Goal: Task Accomplishment & Management: Manage account settings

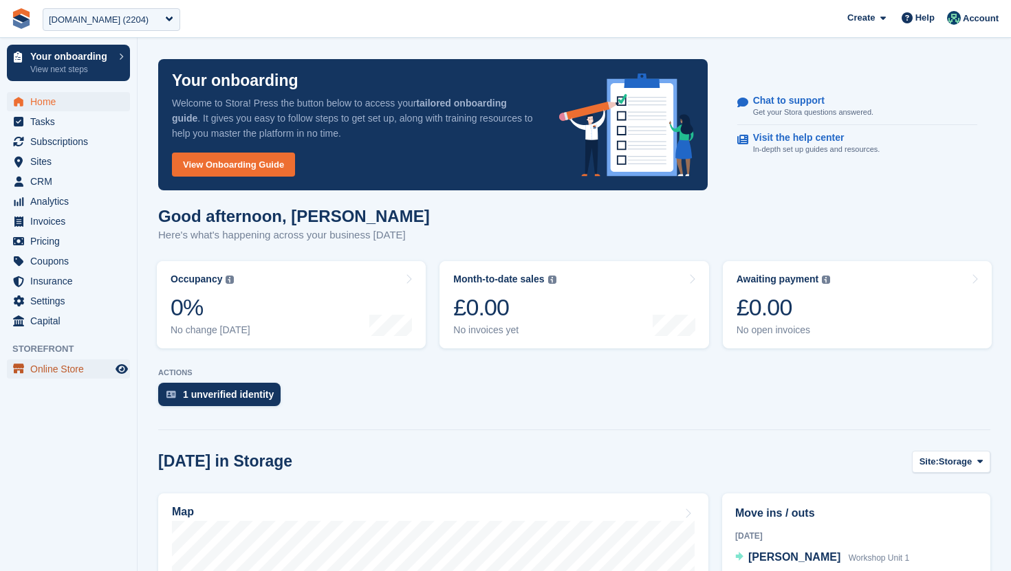
click at [74, 366] on span "Online Store" at bounding box center [71, 369] width 82 height 19
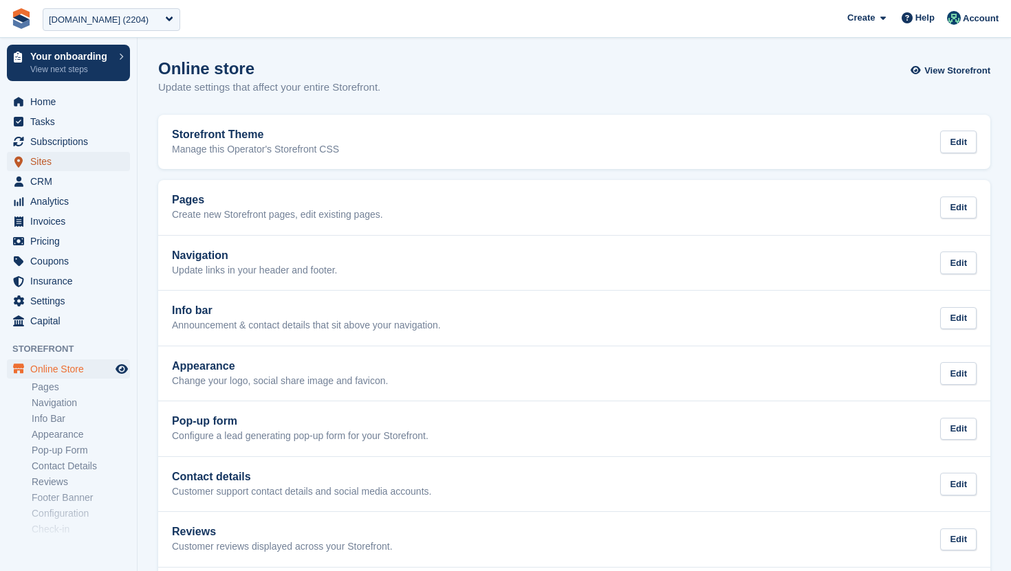
click at [67, 159] on span "Sites" at bounding box center [71, 161] width 82 height 19
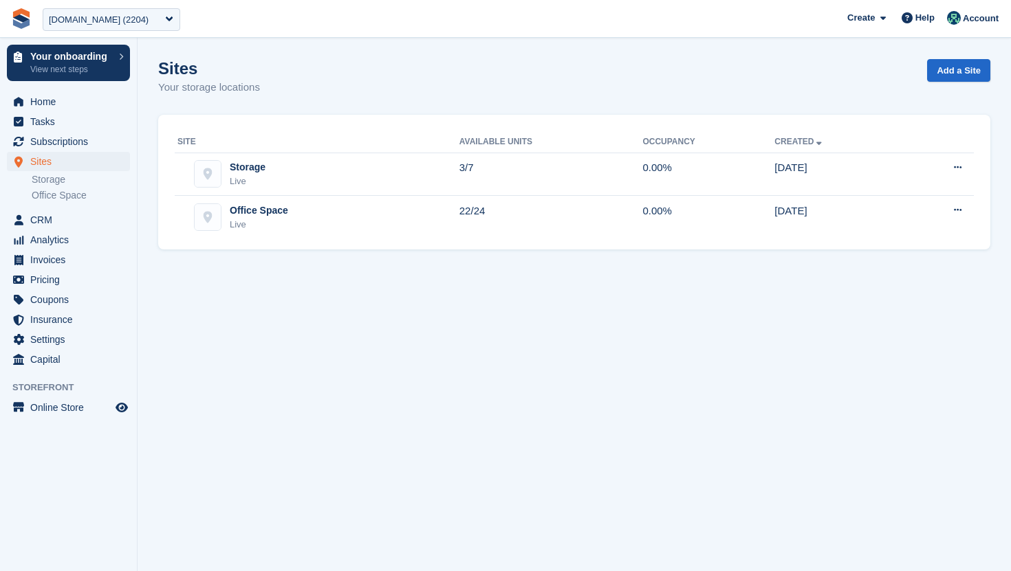
click at [302, 173] on div "Storage Live" at bounding box center [318, 174] width 282 height 28
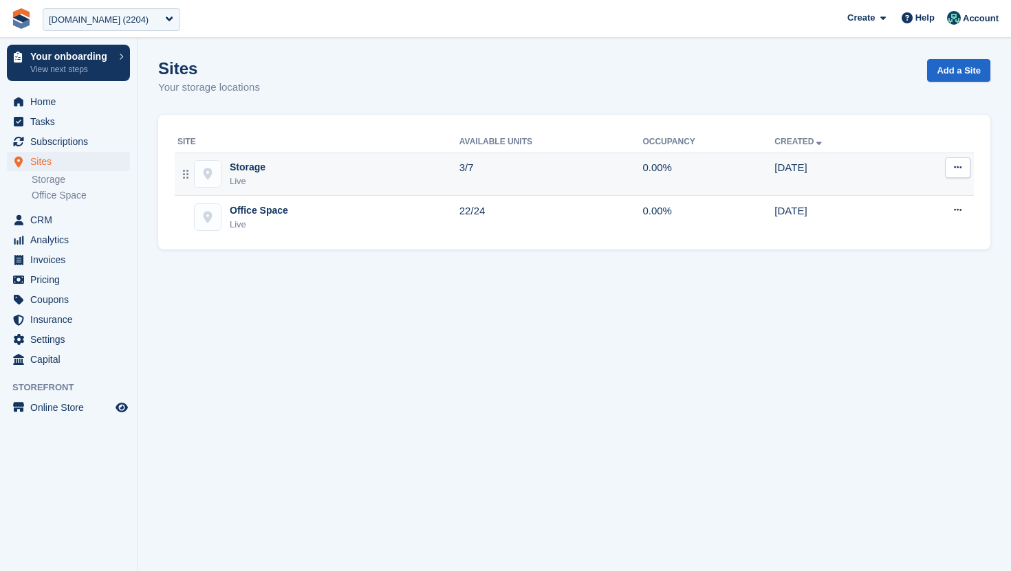
click at [331, 158] on td "Storage Live" at bounding box center [317, 174] width 285 height 43
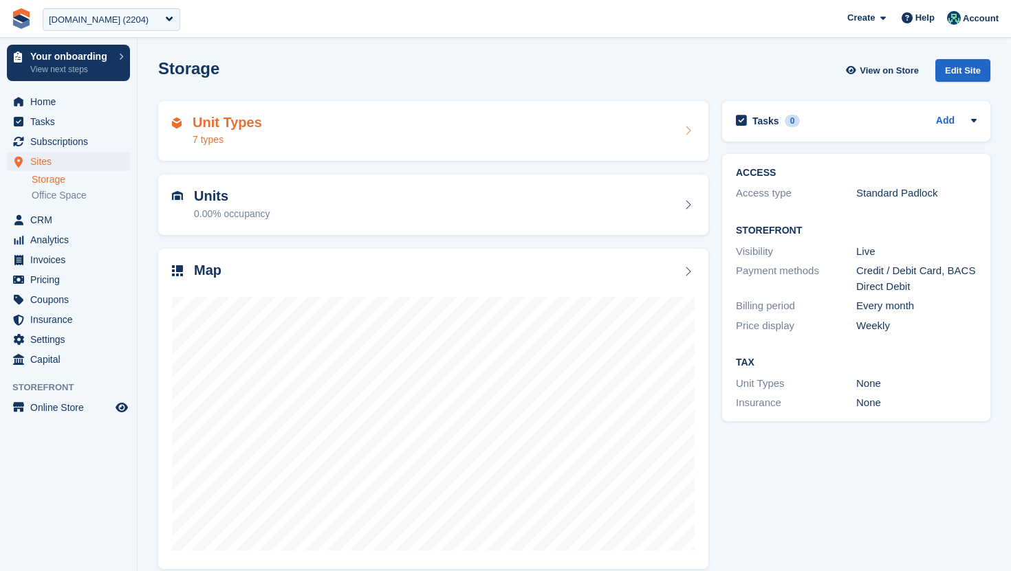
click at [319, 148] on div "Unit Types 7 types" at bounding box center [433, 131] width 550 height 60
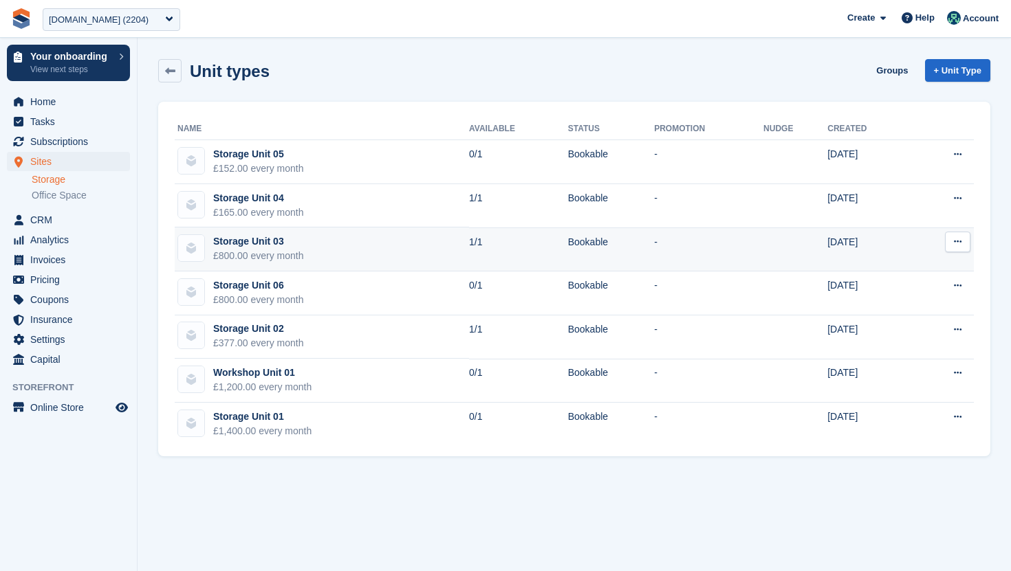
drag, startPoint x: 0, startPoint y: 0, endPoint x: 307, endPoint y: 263, distance: 403.7
click at [307, 263] on tbody "Storage Unit 05 £152.00 every month 0/1 Bookable - 01 Sep 2025 Edit unit type V…" at bounding box center [574, 293] width 799 height 306
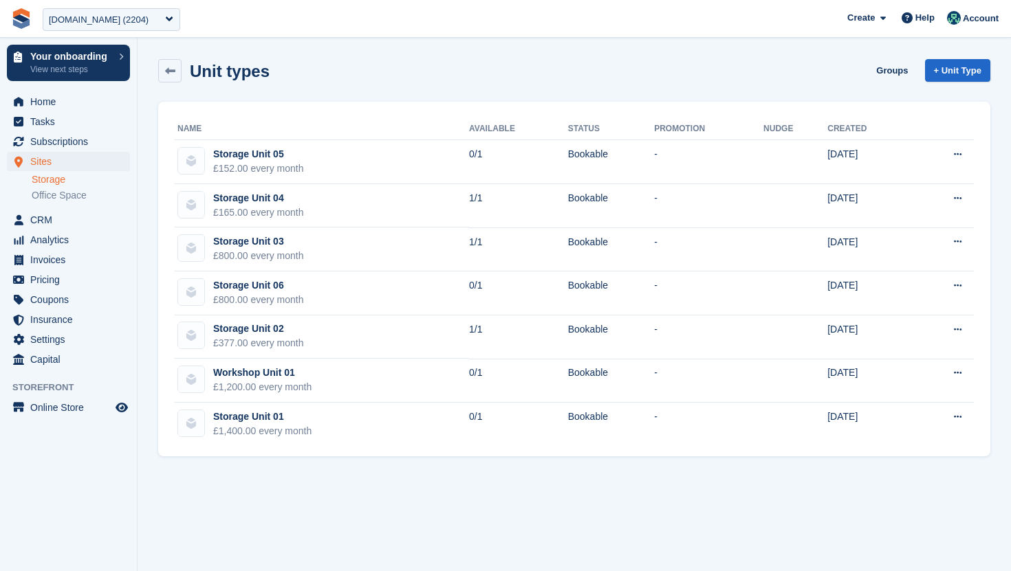
click at [412, 76] on div "Unit types Groups + Unit Type" at bounding box center [574, 70] width 832 height 23
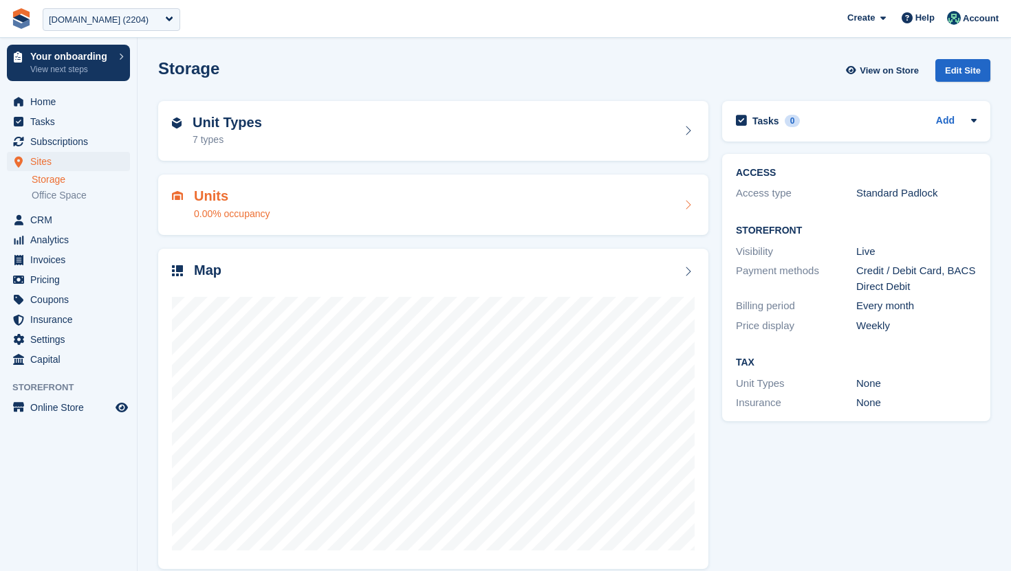
click at [359, 205] on div "Units 0.00% occupancy" at bounding box center [433, 204] width 522 height 33
click at [365, 131] on div "Unit Types 7 types" at bounding box center [433, 131] width 522 height 33
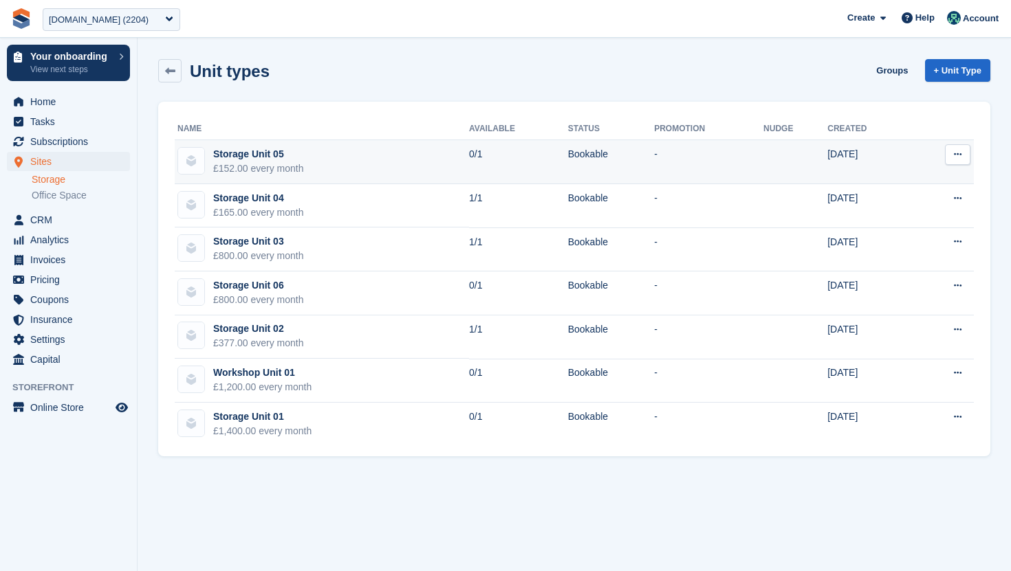
click at [320, 152] on td "Storage Unit 05 £152.00 every month" at bounding box center [322, 162] width 294 height 44
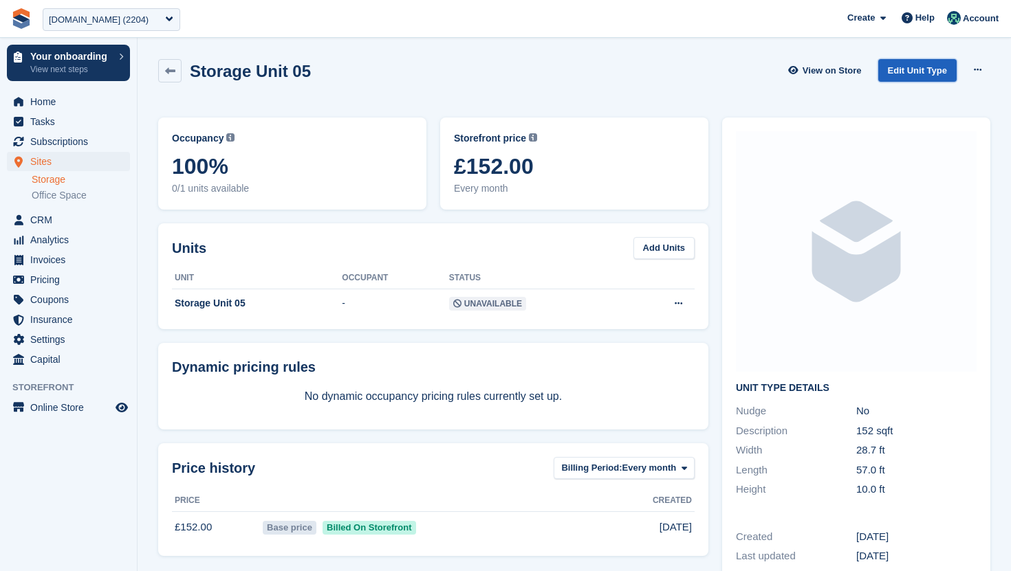
click at [934, 74] on link "Edit Unit Type" at bounding box center [917, 70] width 78 height 23
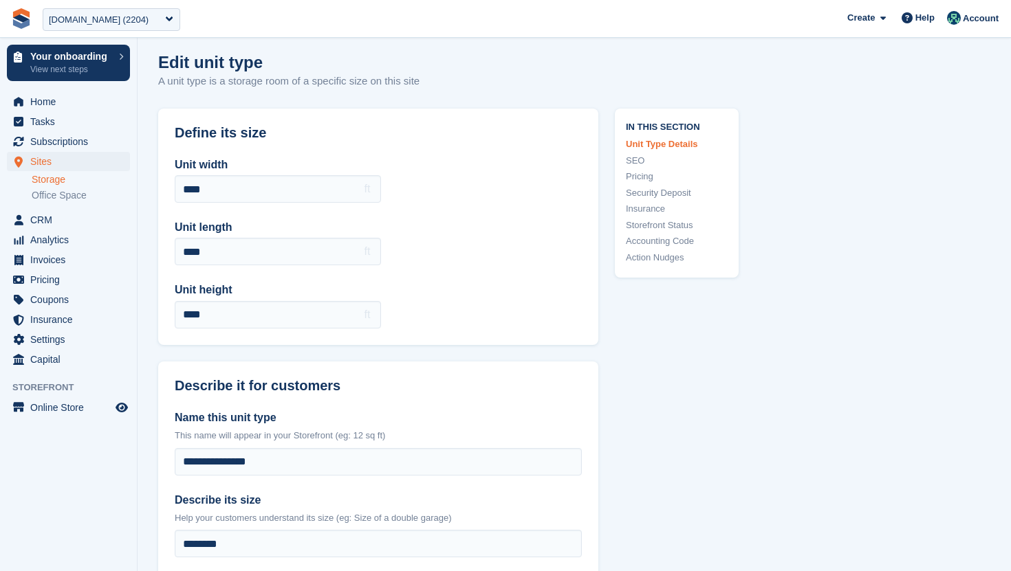
scroll to position [5, 0]
click at [122, 408] on icon "Preview store" at bounding box center [121, 407] width 12 height 11
click at [67, 176] on link "Storage" at bounding box center [81, 179] width 98 height 13
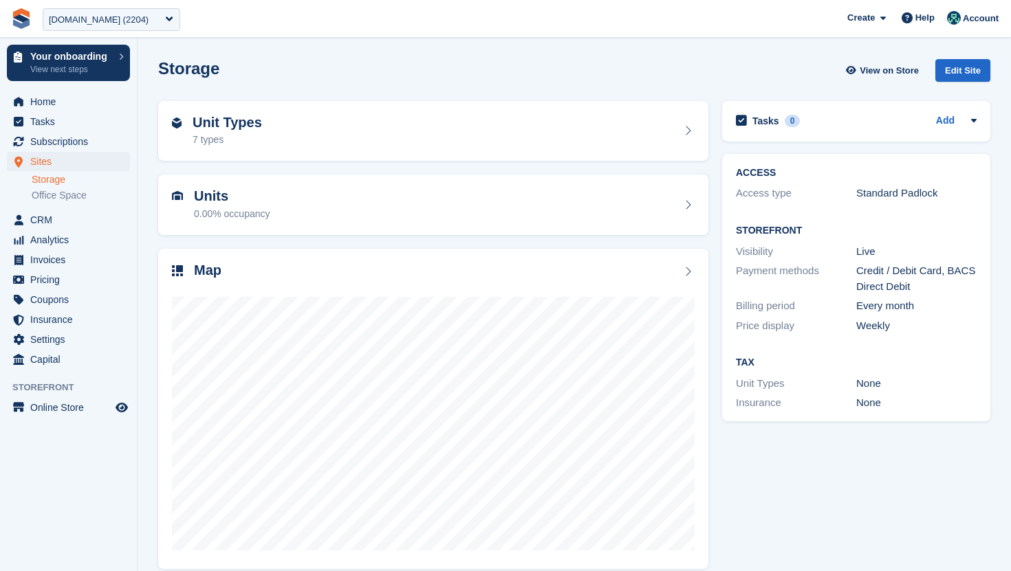
click at [246, 201] on h2 "Units" at bounding box center [232, 196] width 76 height 16
click at [283, 137] on div "Unit Types 7 types" at bounding box center [433, 131] width 522 height 33
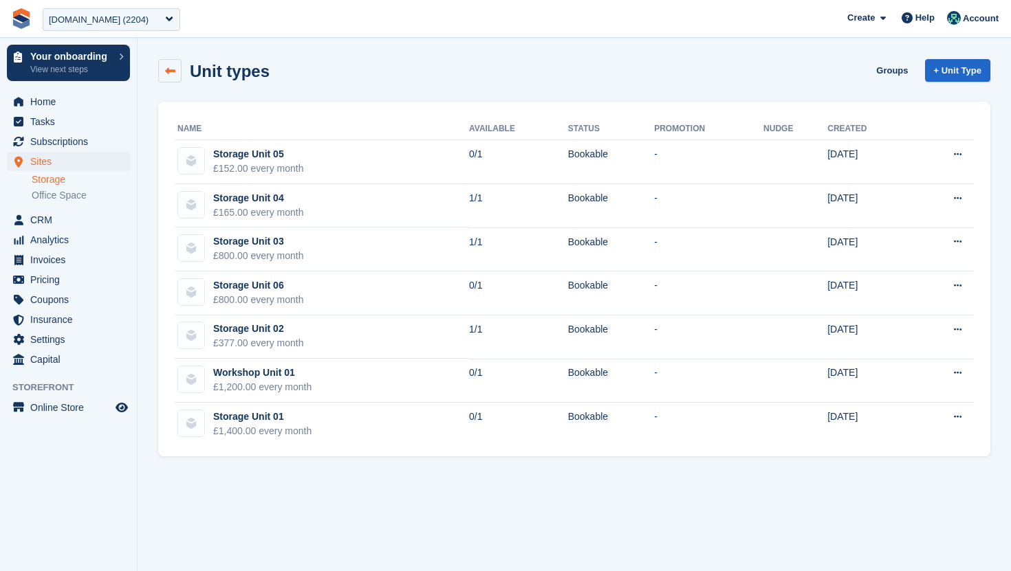
click at [174, 66] on icon at bounding box center [170, 71] width 10 height 10
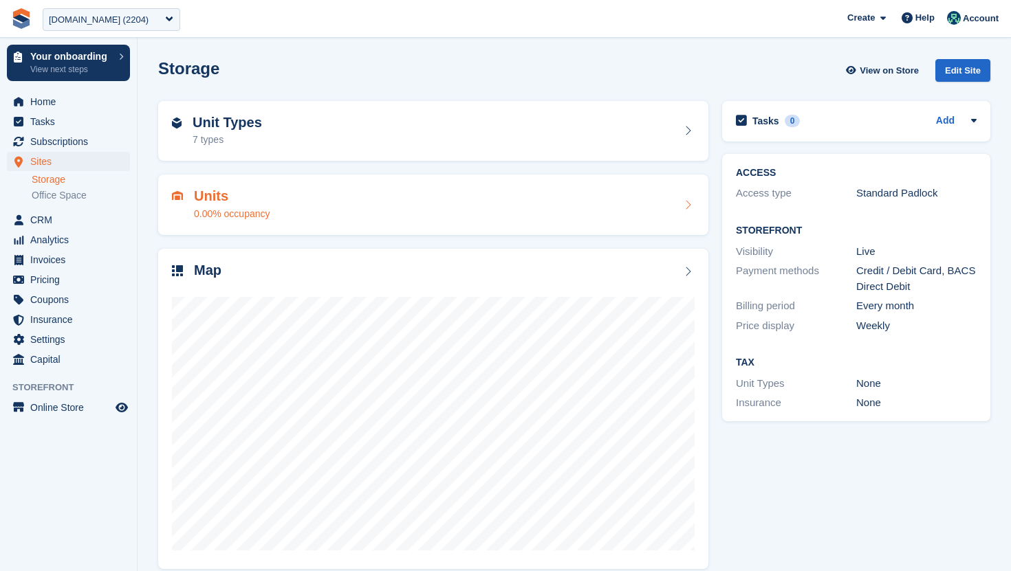
click at [286, 208] on div "Units 0.00% occupancy" at bounding box center [433, 204] width 522 height 33
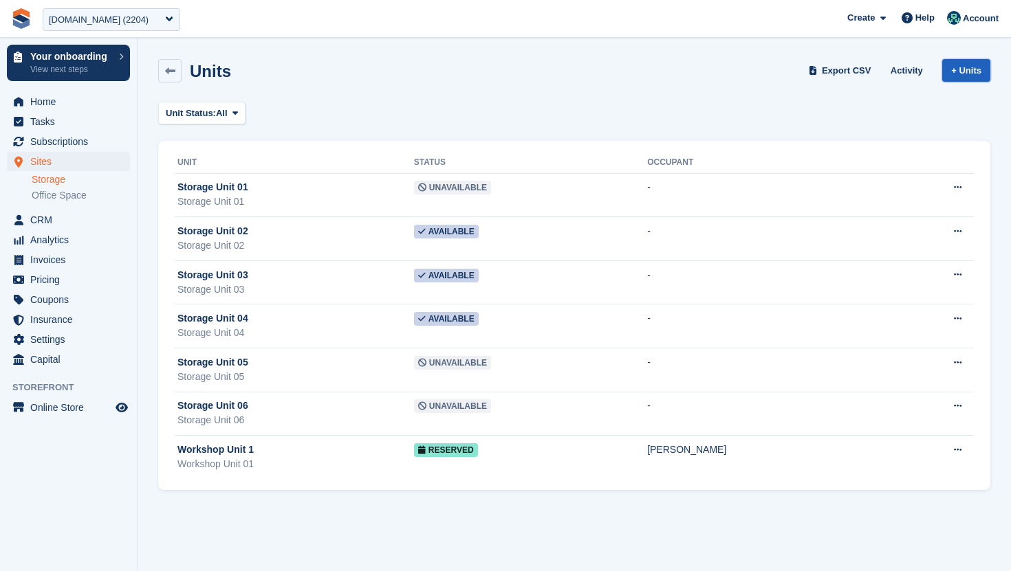
click at [971, 71] on link "+ Units" at bounding box center [966, 70] width 48 height 23
